Goal: Find specific page/section: Find specific page/section

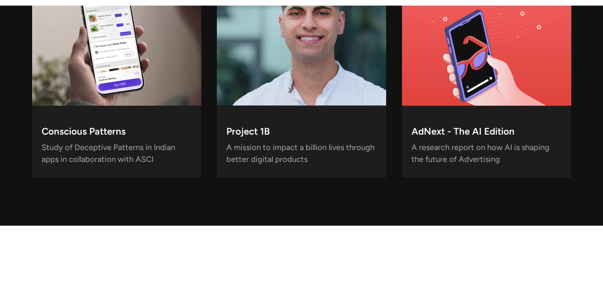
scroll to position [3111, 0]
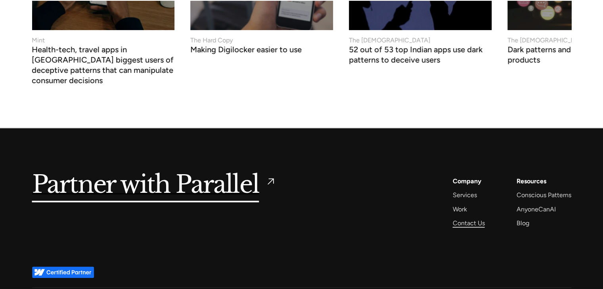
click at [466, 218] on div "Contact Us" at bounding box center [469, 223] width 32 height 11
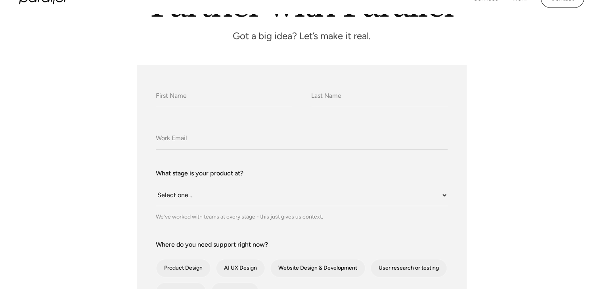
scroll to position [119, 0]
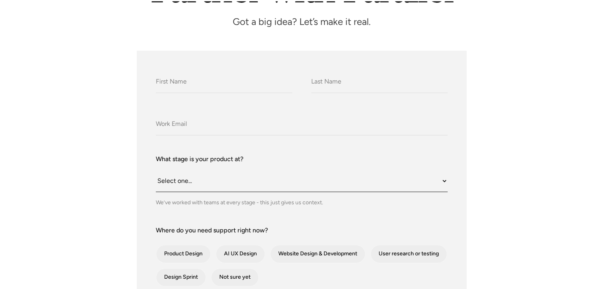
click at [228, 178] on select "Select one... Still an idea Building MVP Live with early users Scaling fast Som…" at bounding box center [302, 181] width 292 height 22
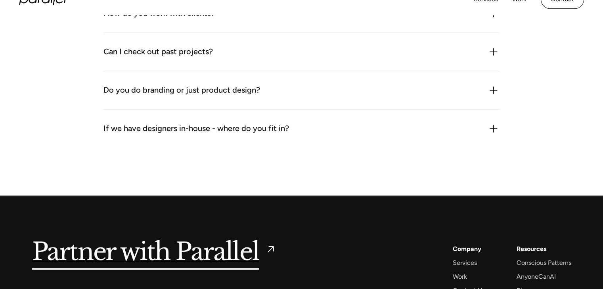
scroll to position [1049, 0]
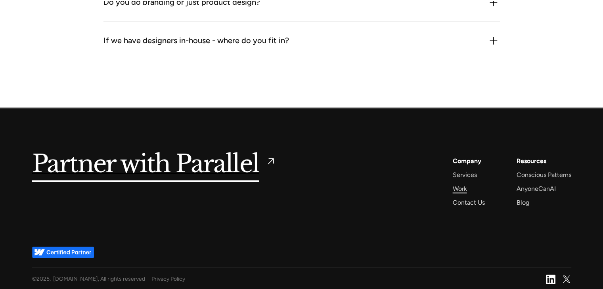
click at [460, 187] on div "Work" at bounding box center [460, 189] width 14 height 11
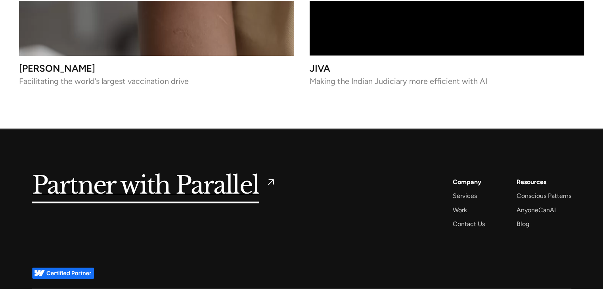
scroll to position [3798, 0]
